Goal: Task Accomplishment & Management: Use online tool/utility

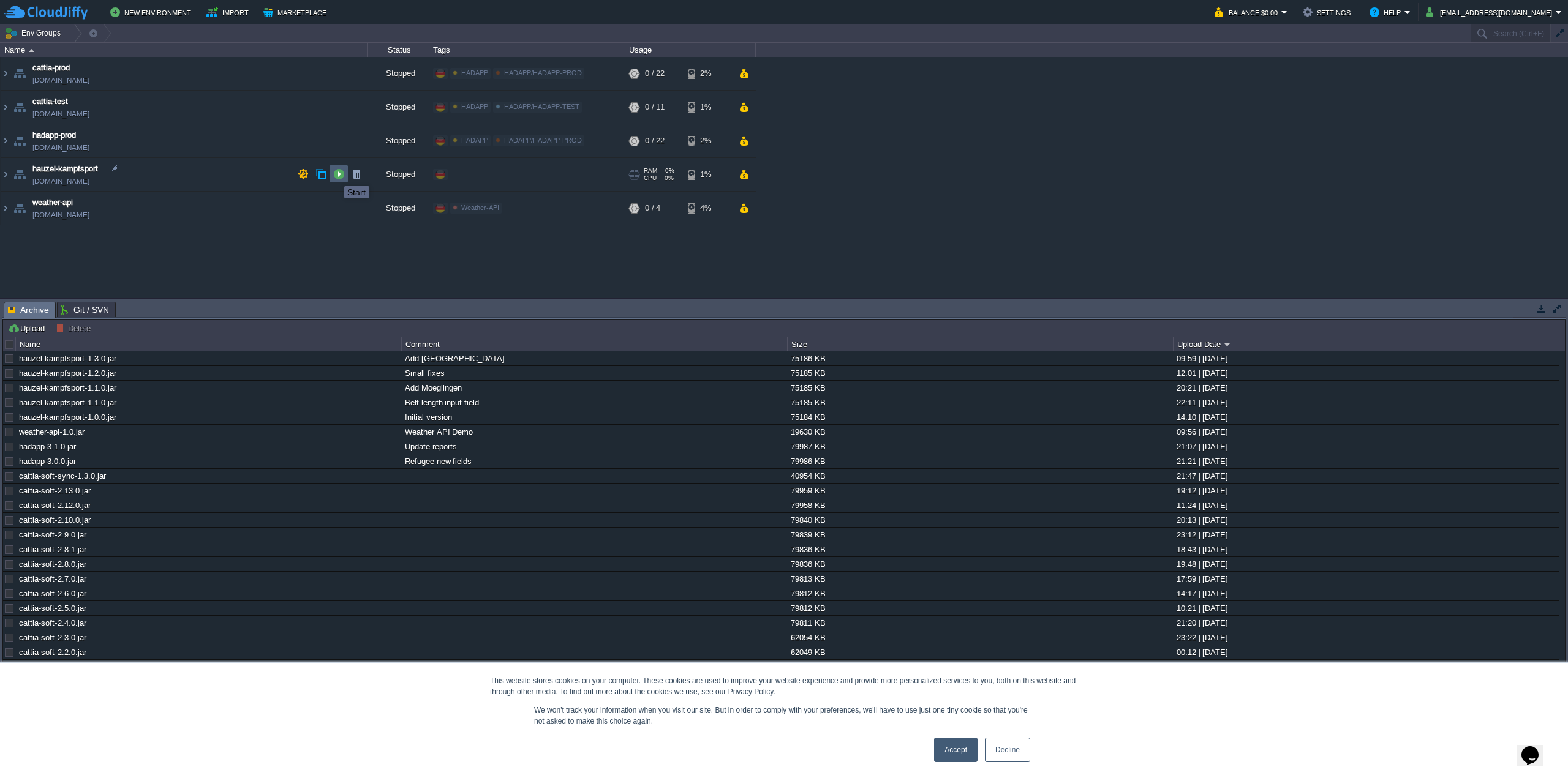
click at [335, 175] on button "button" at bounding box center [339, 174] width 11 height 11
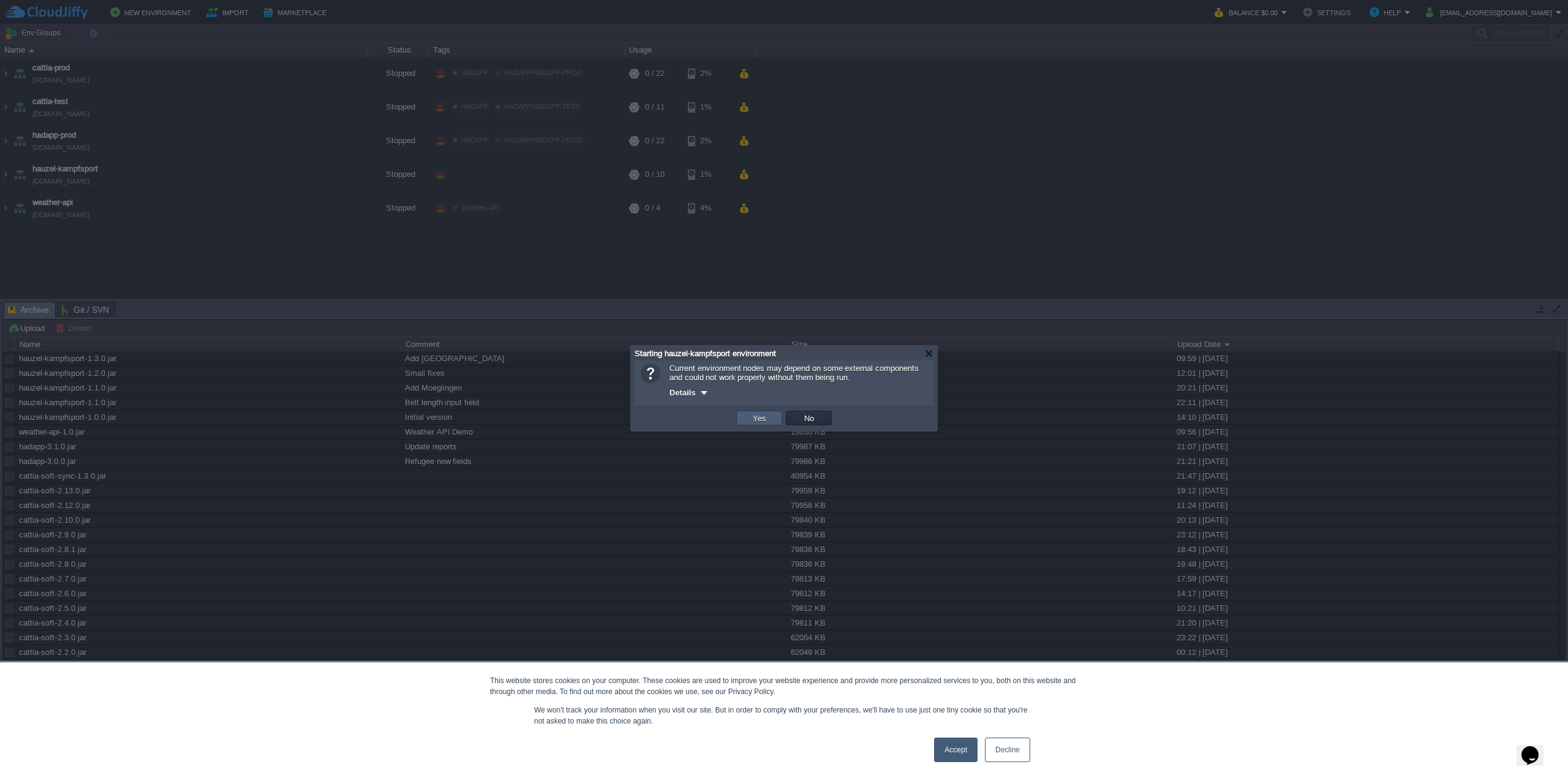
click at [759, 419] on button "Yes" at bounding box center [759, 418] width 20 height 11
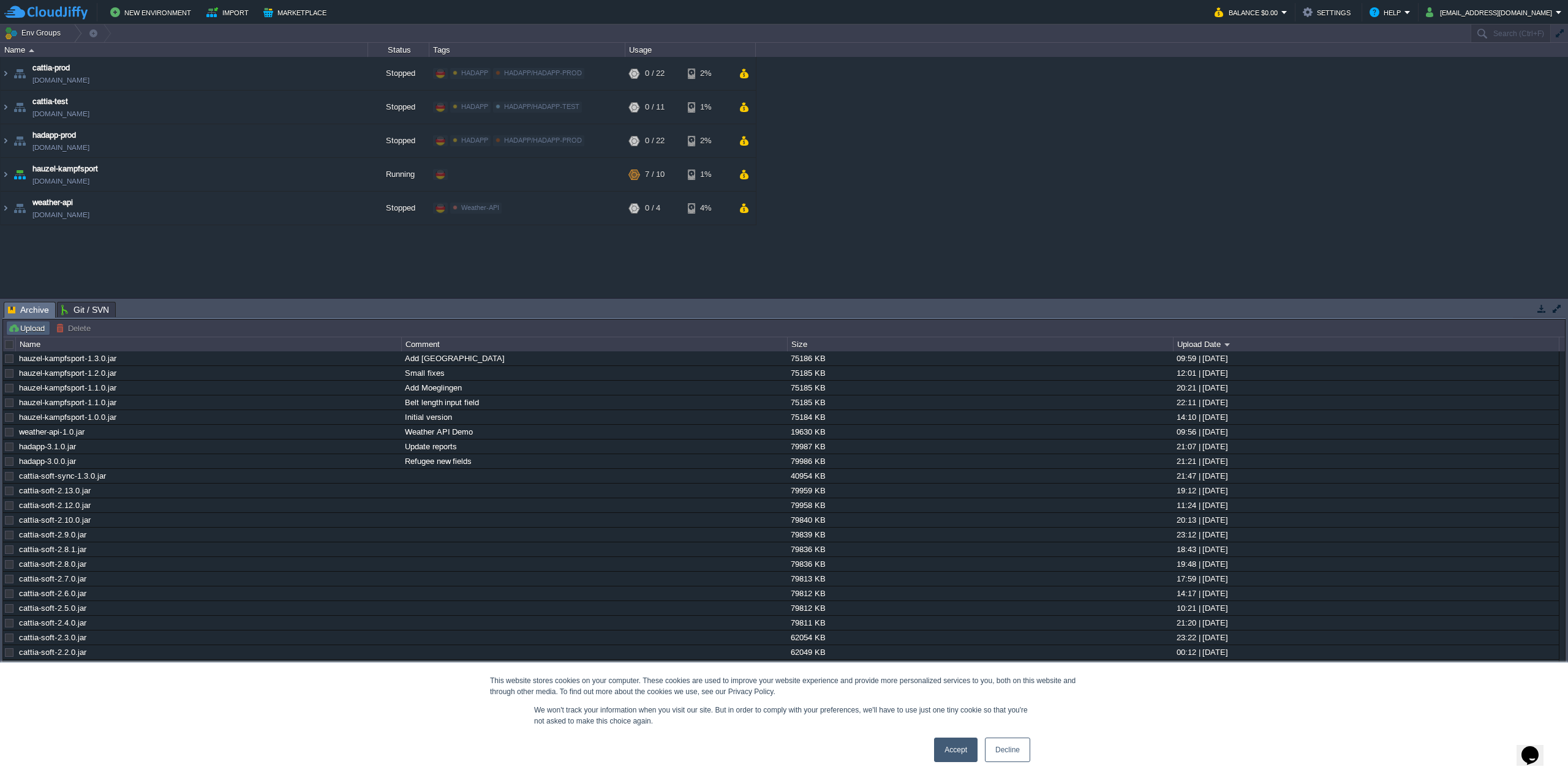
click at [18, 325] on button "Upload" at bounding box center [28, 328] width 40 height 11
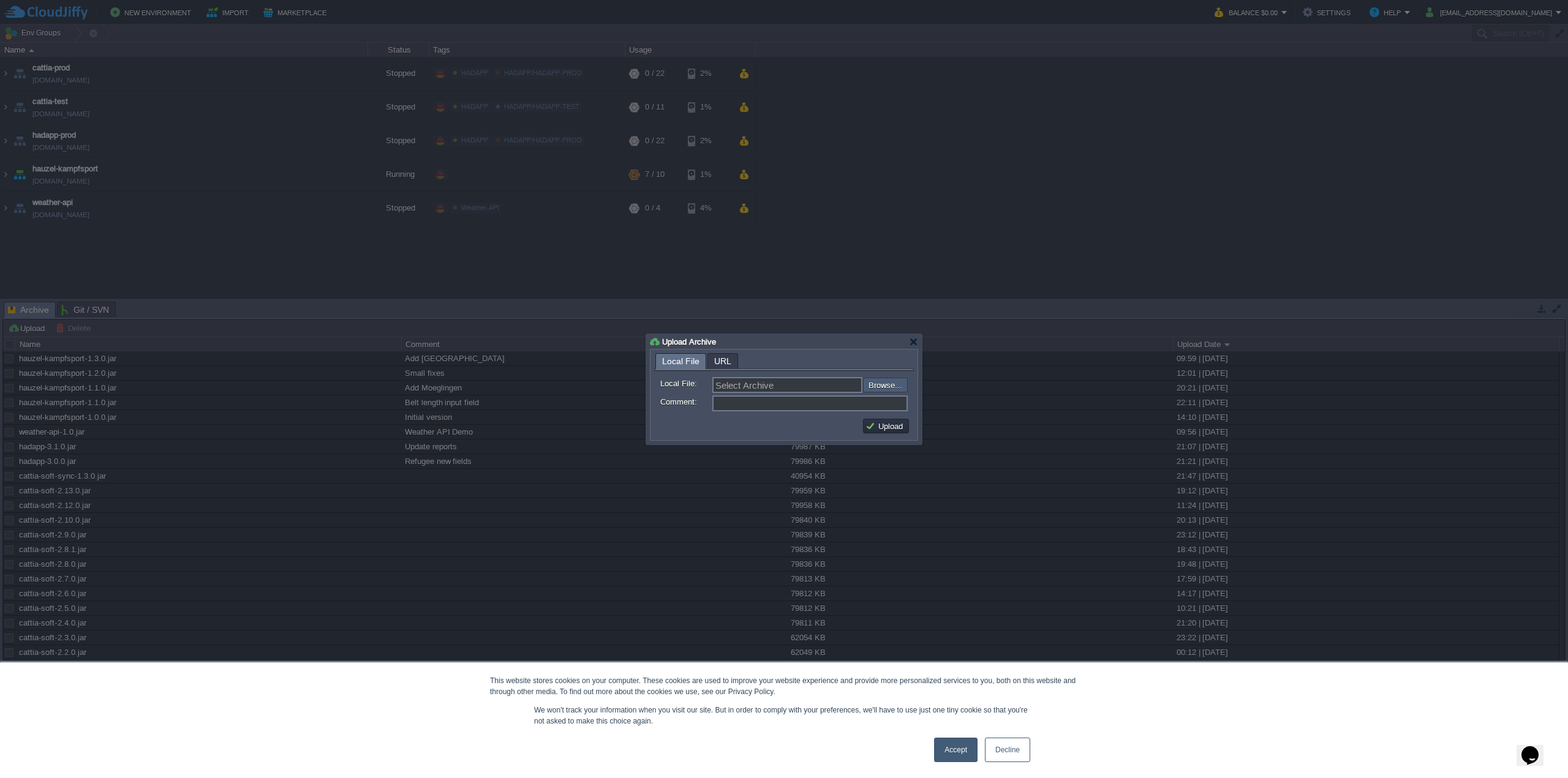
click at [879, 389] on input "file" at bounding box center [830, 385] width 155 height 14
type input "C:\fakepath\hauzel-kampfsport-1.4.0.jar"
type input "hauzel-kampfsport-1.4.0.jar"
click at [792, 406] on input "Comment:" at bounding box center [810, 403] width 196 height 16
type input "Add planning for Degerloch"
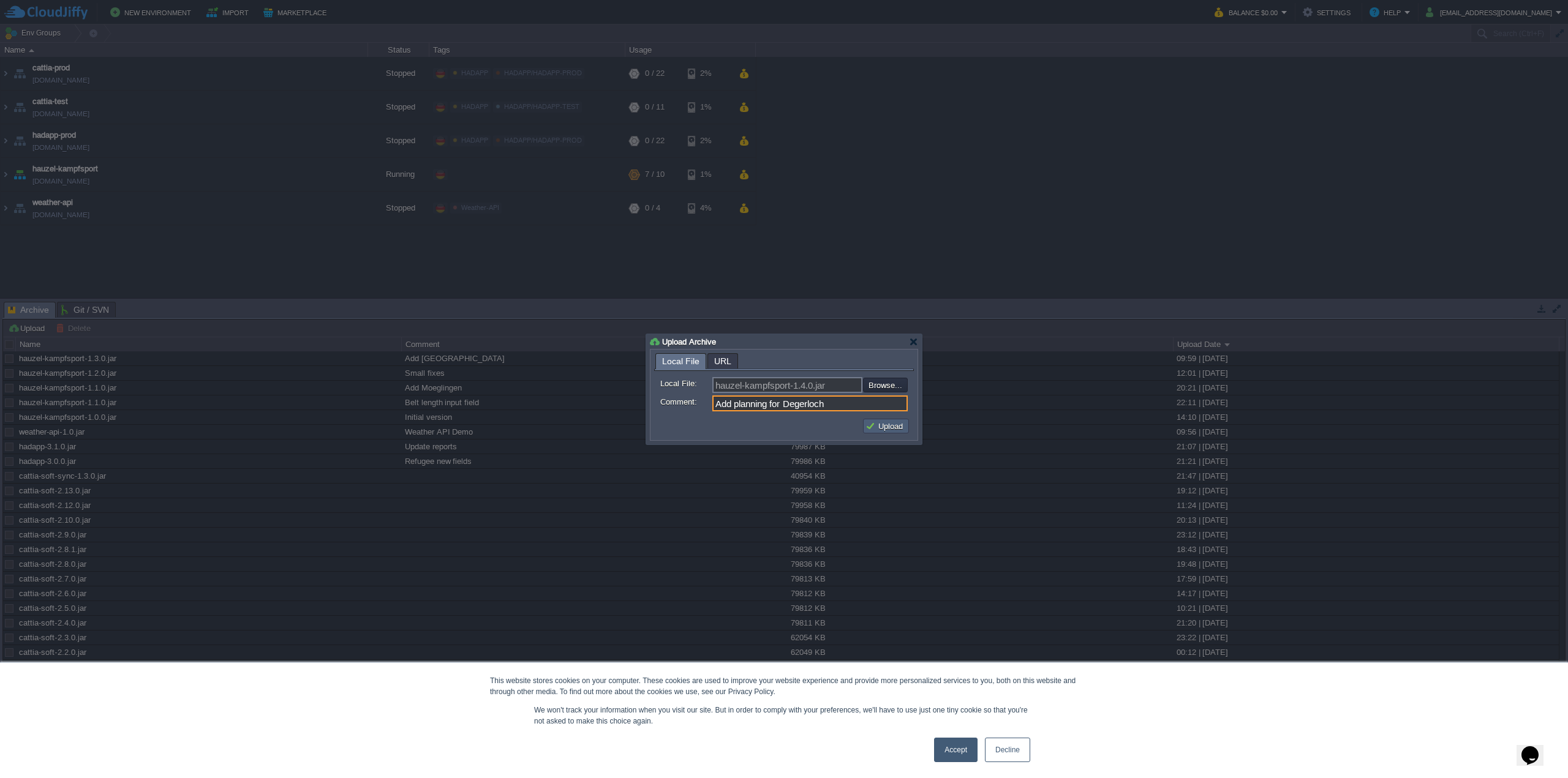
click at [901, 429] on button "Upload" at bounding box center [886, 426] width 41 height 11
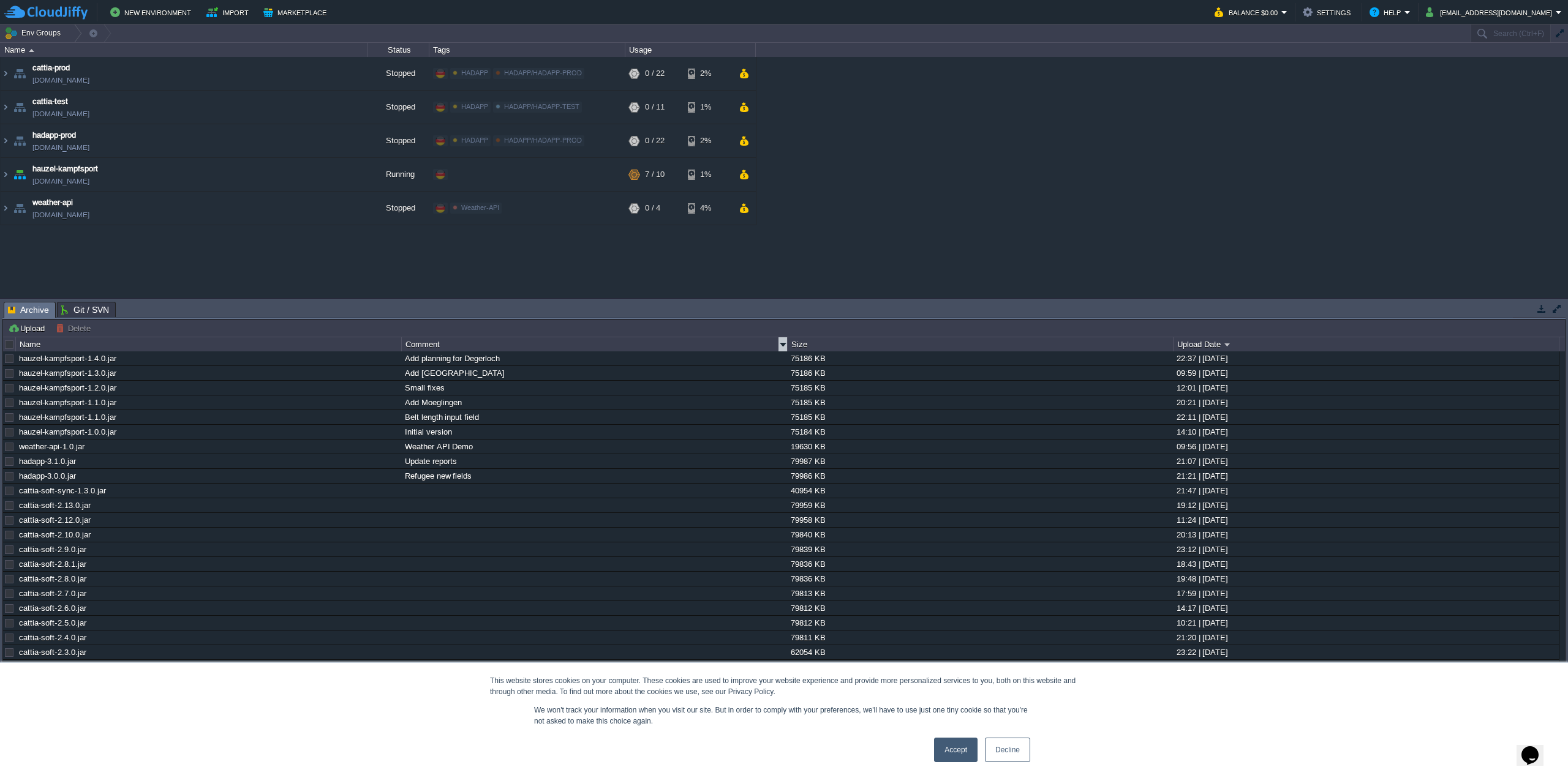
click at [729, 343] on div "Comment" at bounding box center [594, 344] width 384 height 14
click at [369, 361] on button "button" at bounding box center [373, 359] width 11 height 11
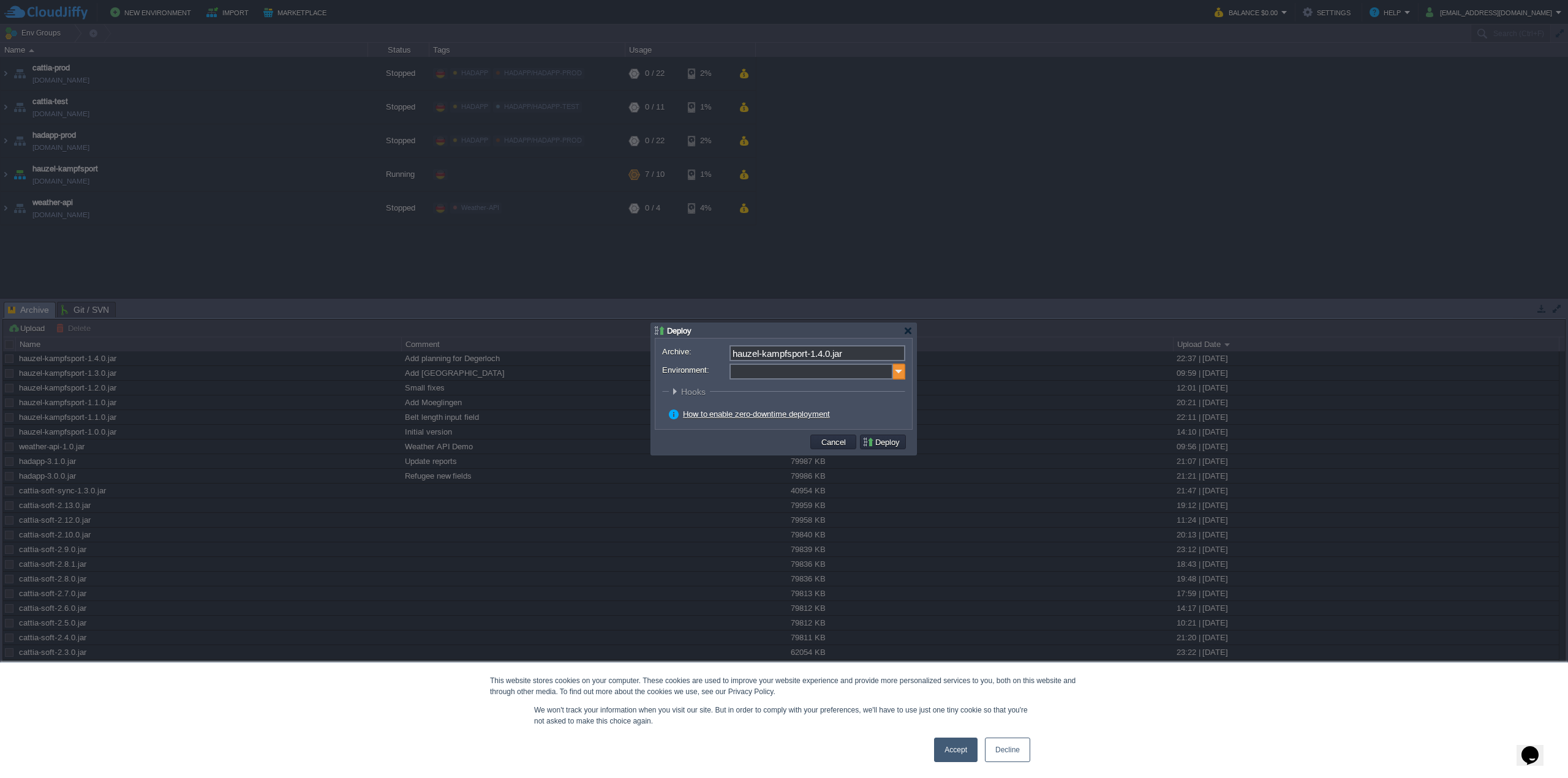
click at [898, 373] on img at bounding box center [899, 372] width 13 height 16
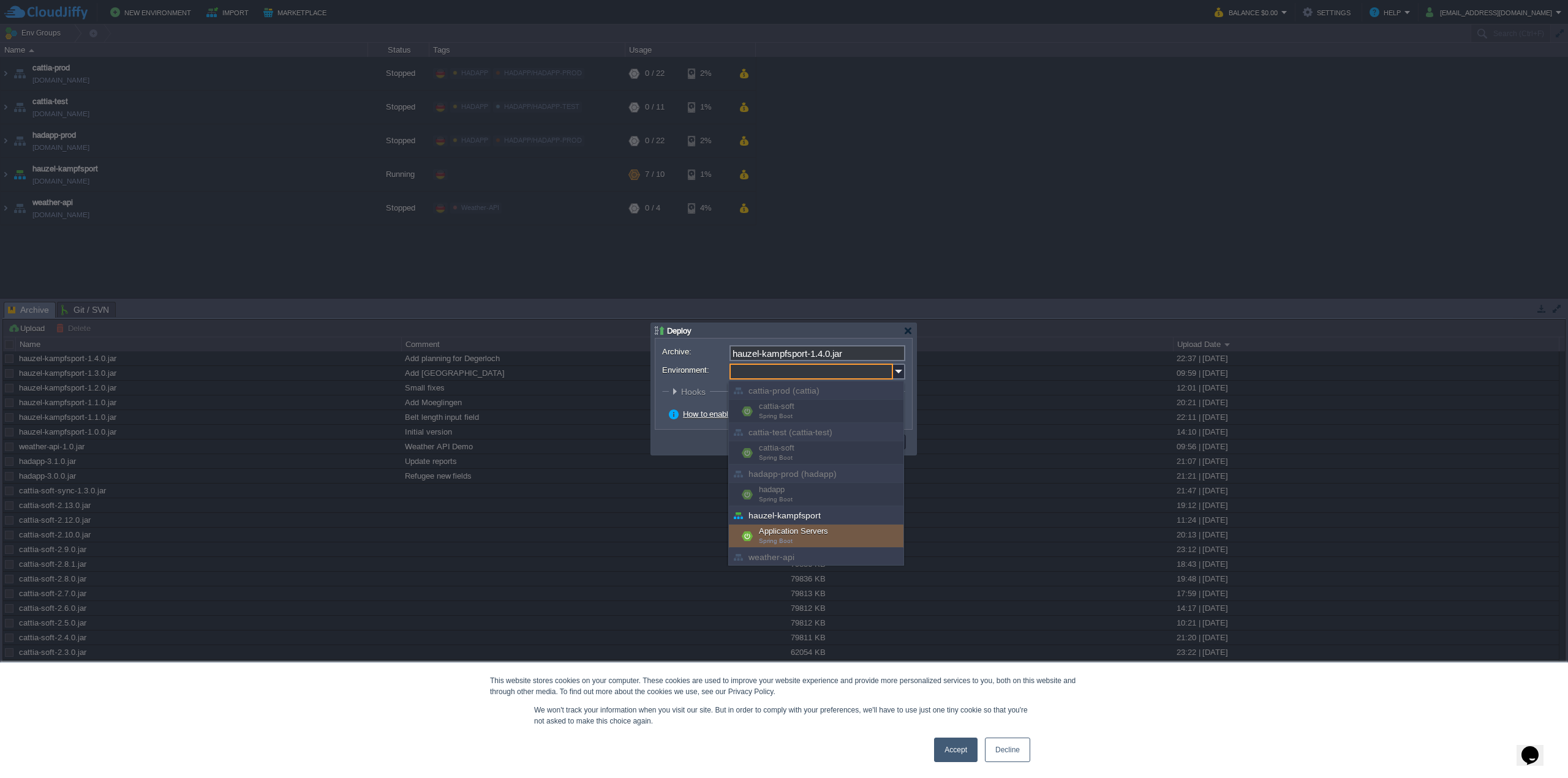
click at [814, 534] on div "Application Servers Spring Boot" at bounding box center [816, 537] width 174 height 24
type input "Application Servers (hauzel-kampfsport)"
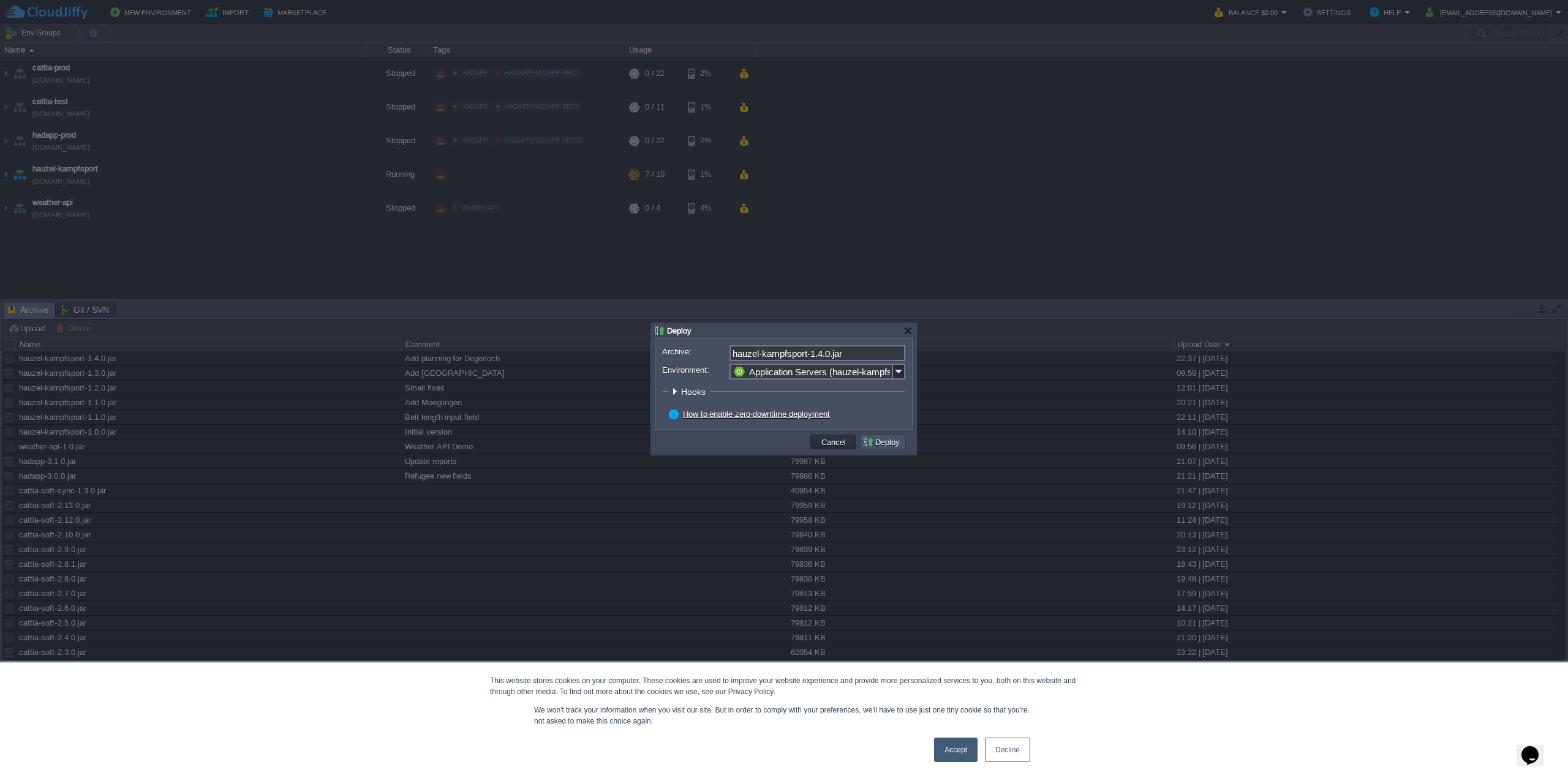
click at [871, 440] on button "Deploy" at bounding box center [883, 442] width 41 height 11
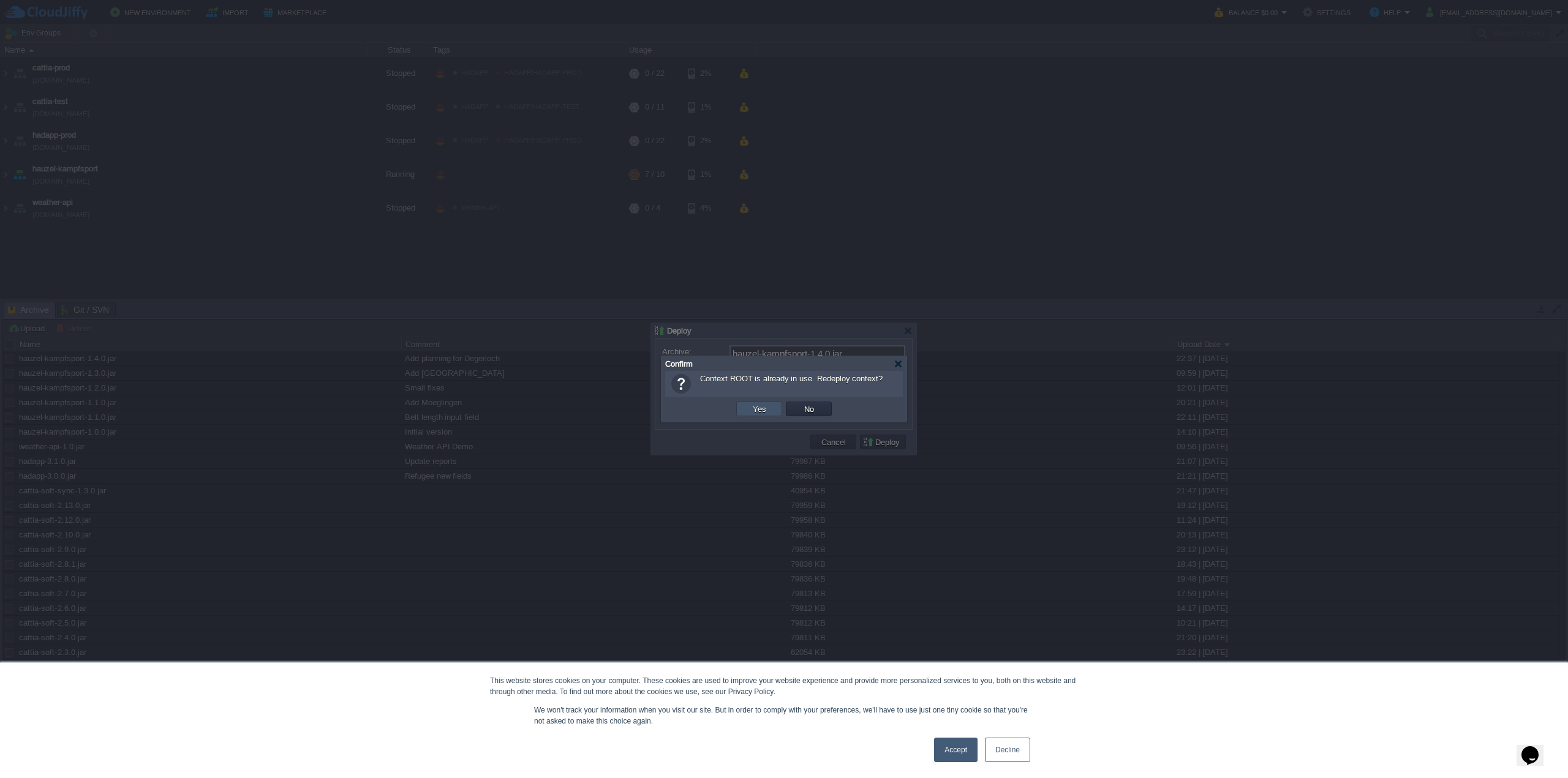
click at [761, 408] on button "Yes" at bounding box center [759, 409] width 20 height 11
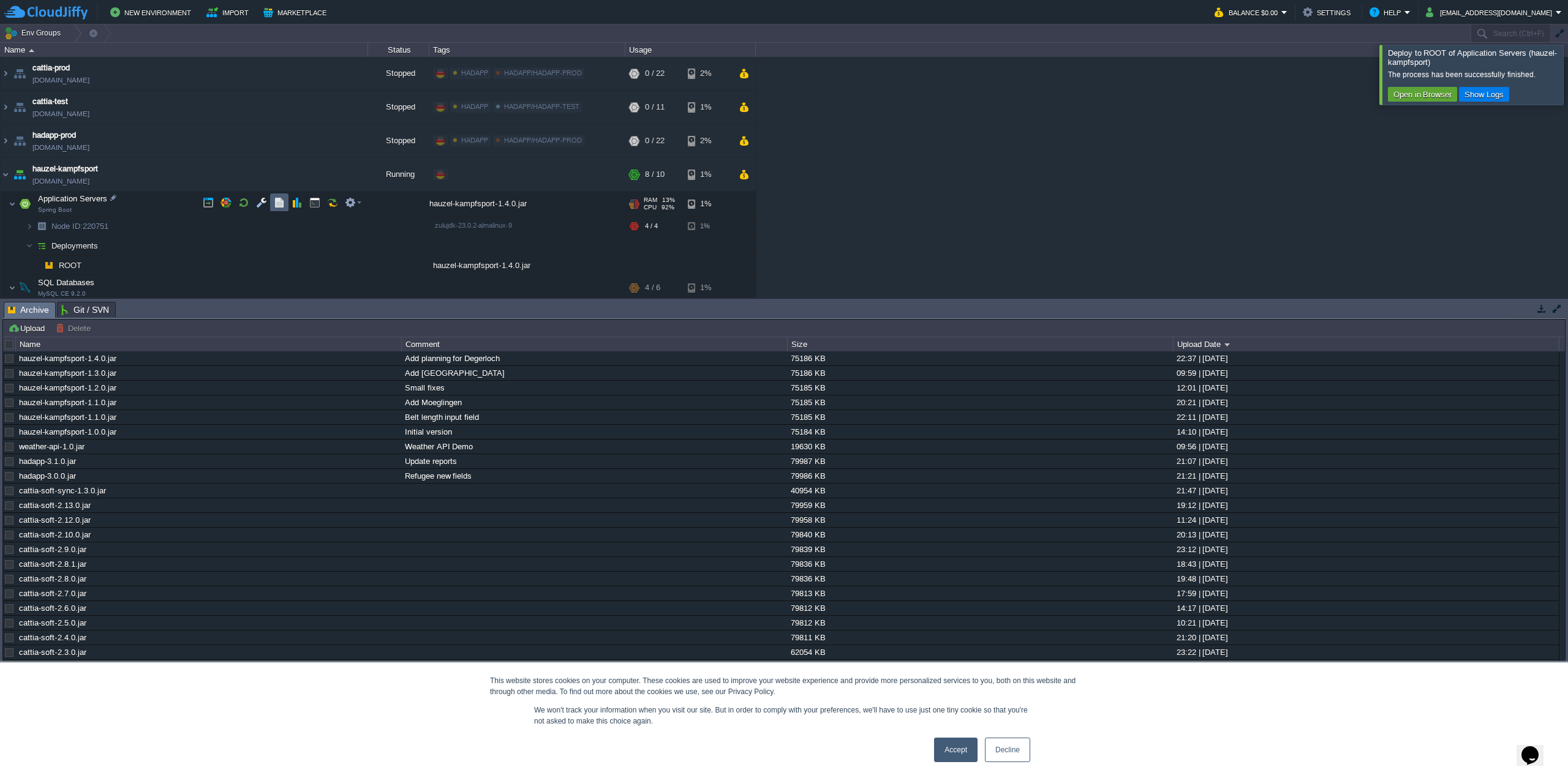
click at [270, 201] on td at bounding box center [279, 202] width 18 height 18
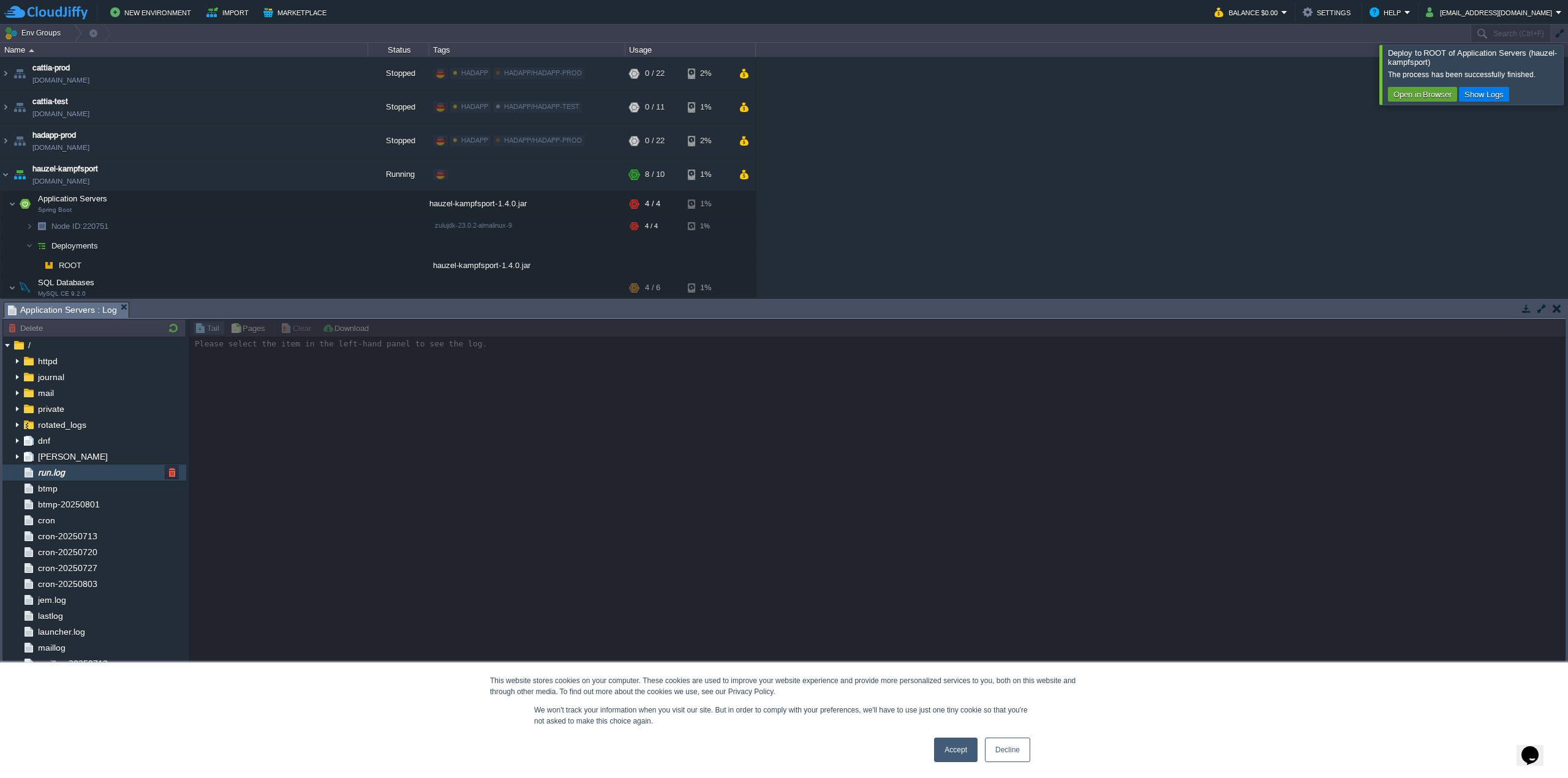
click at [71, 468] on div "run.log" at bounding box center [94, 472] width 184 height 16
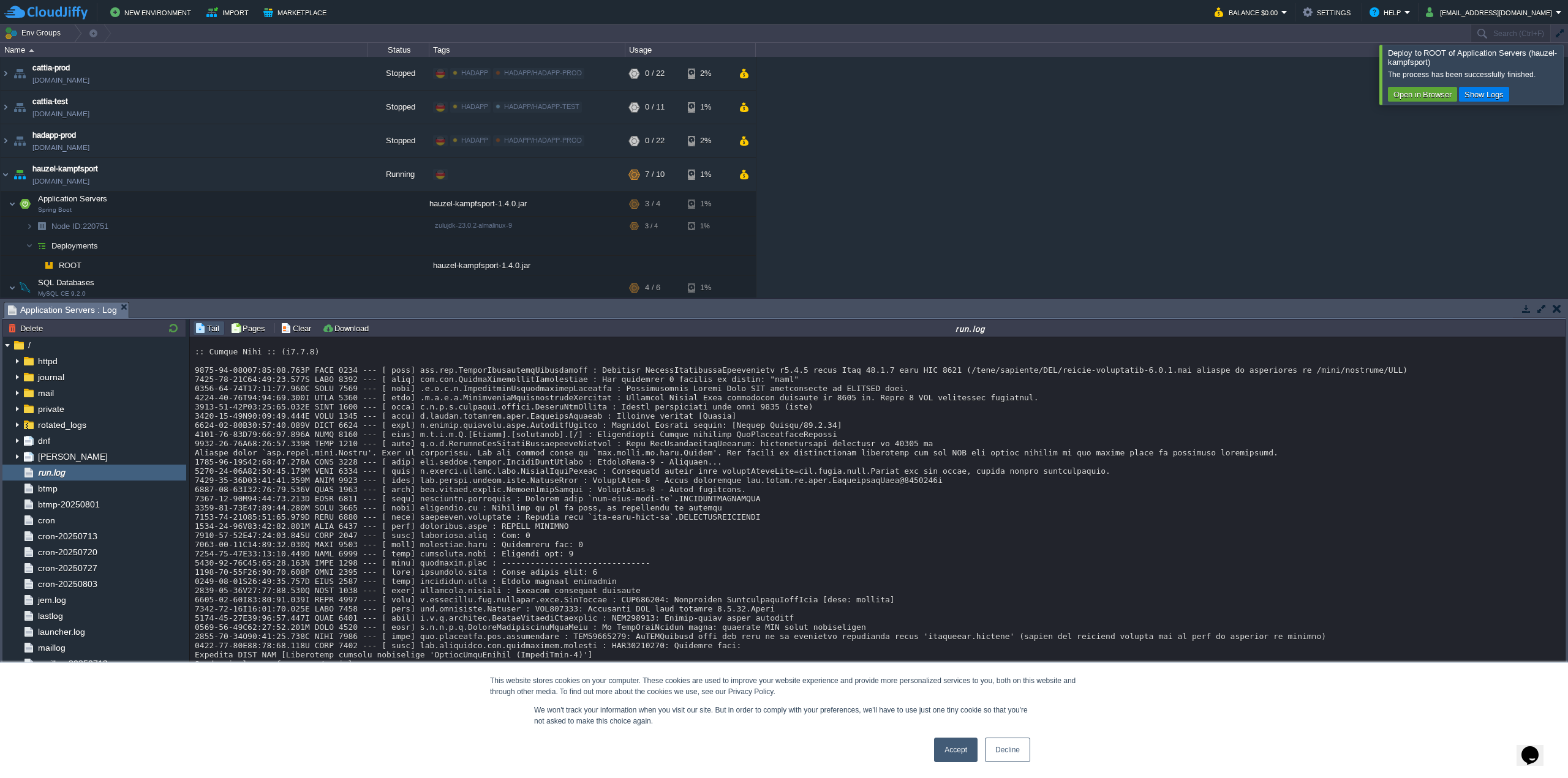
scroll to position [11052, 0]
